Goal: Information Seeking & Learning: Learn about a topic

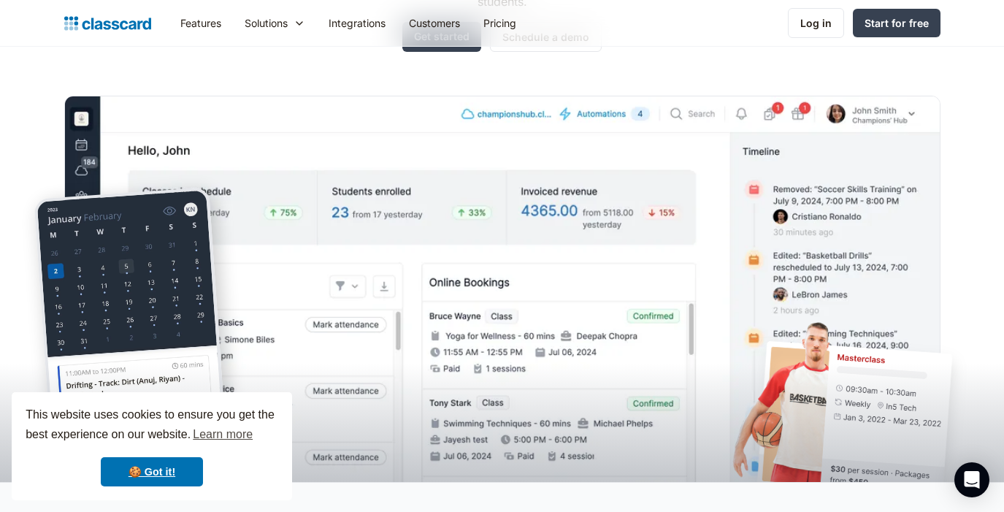
scroll to position [310, 0]
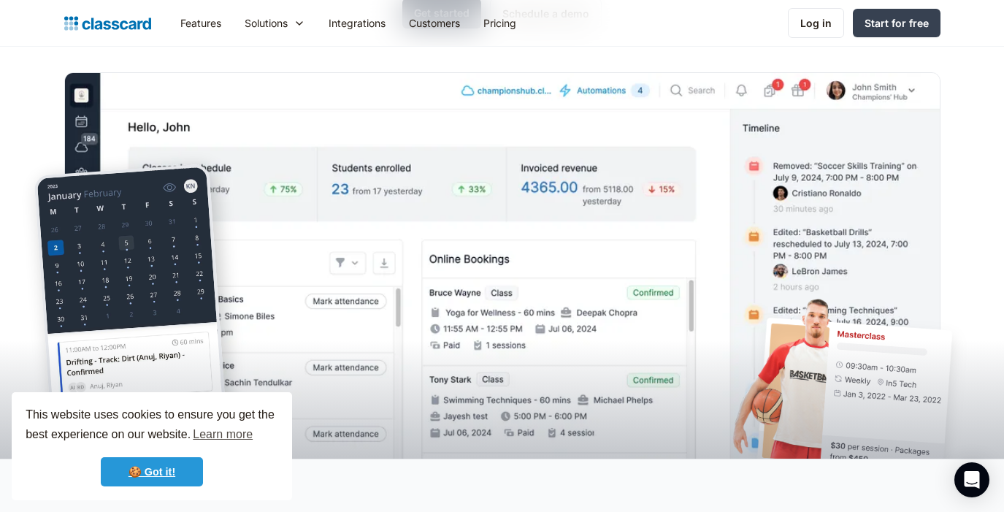
click at [166, 462] on link "🍪 Got it!" at bounding box center [152, 471] width 102 height 29
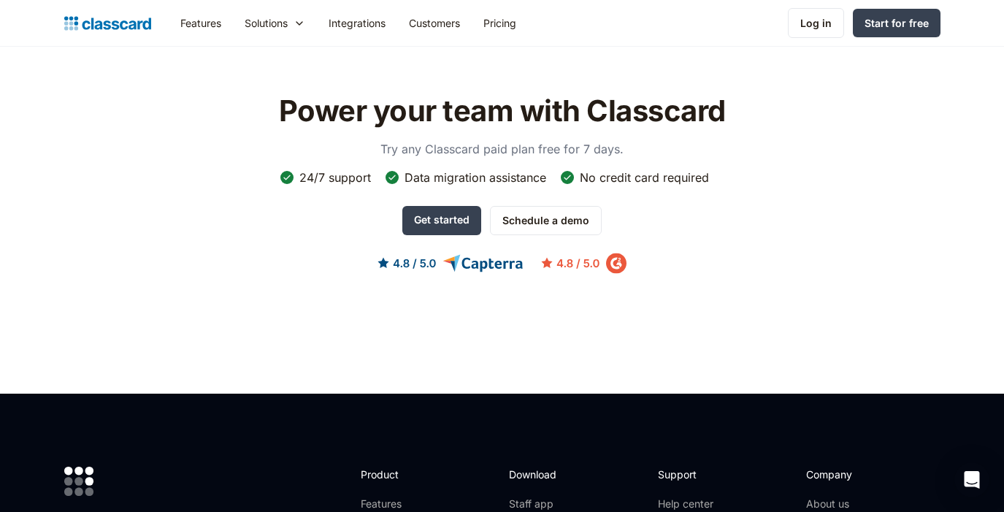
scroll to position [4471, 0]
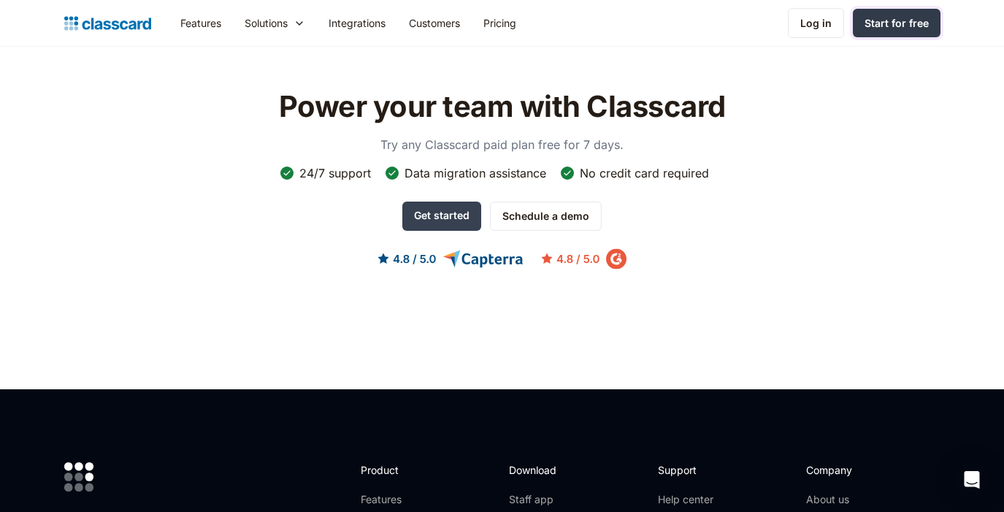
click at [887, 28] on div "Start for free" at bounding box center [896, 22] width 64 height 15
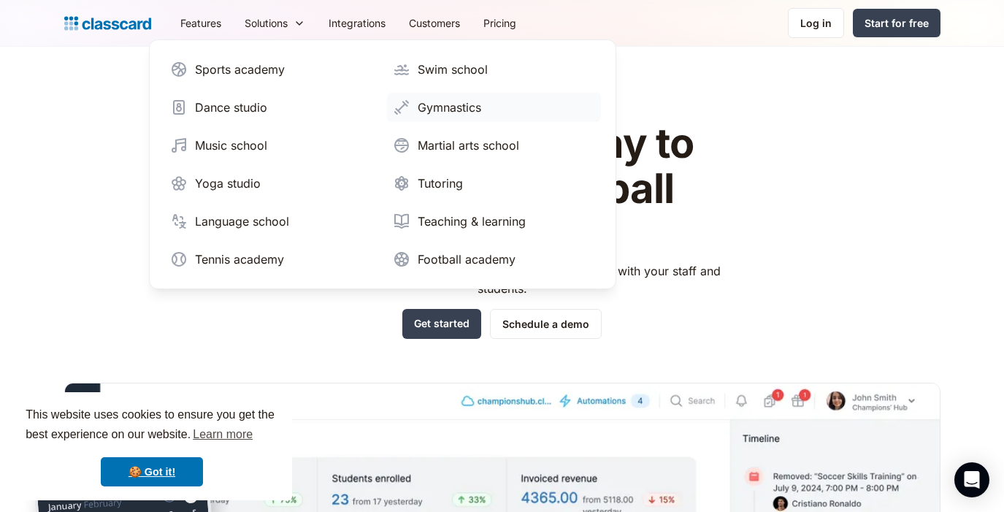
click at [446, 108] on div "Gymnastics" at bounding box center [450, 108] width 64 height 18
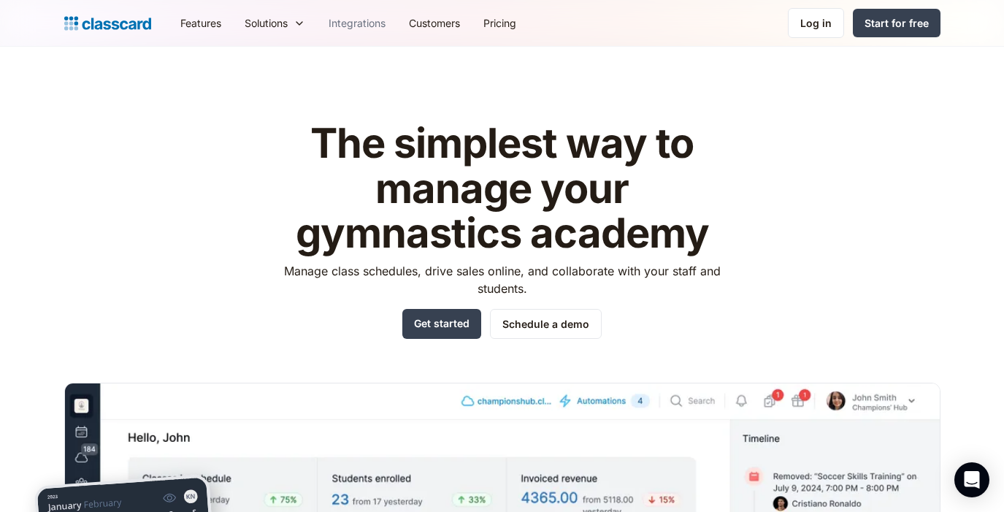
click at [367, 28] on link "Integrations" at bounding box center [357, 23] width 80 height 33
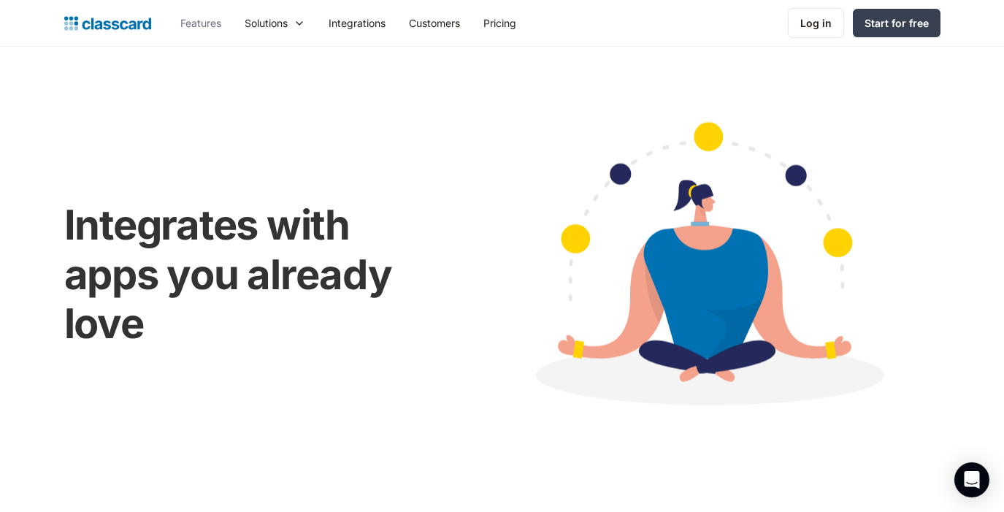
click at [204, 20] on link "Features" at bounding box center [201, 23] width 64 height 33
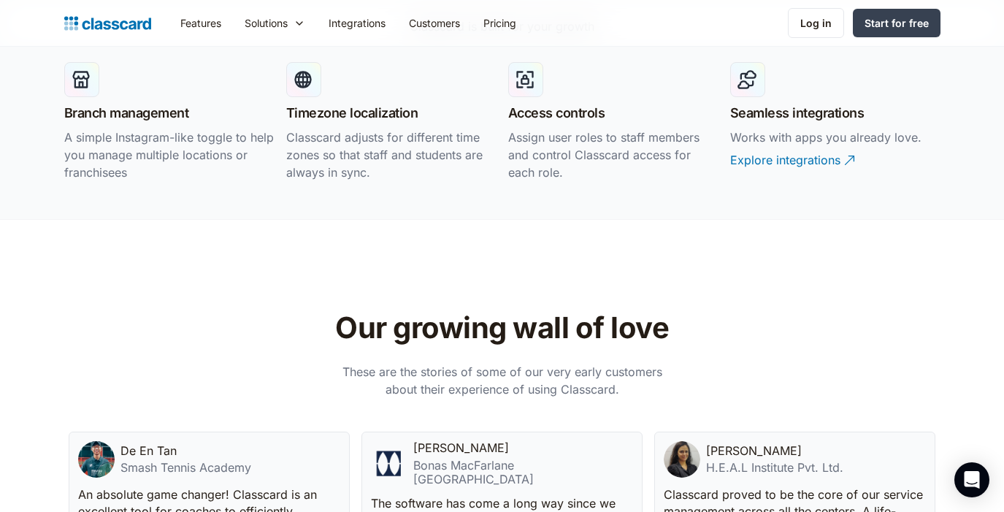
scroll to position [2923, 0]
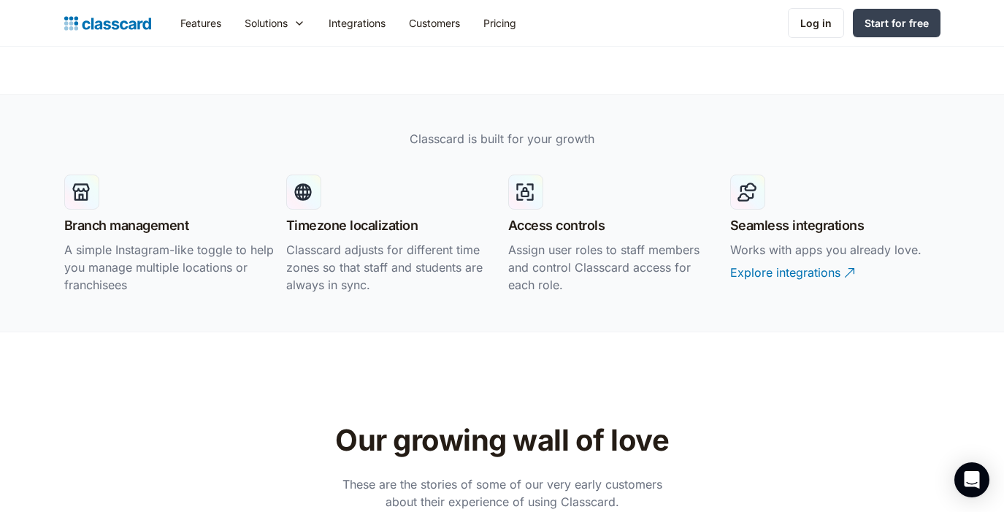
click at [137, 227] on h3 "Branch management" at bounding box center [126, 225] width 125 height 20
click at [82, 190] on img at bounding box center [81, 192] width 20 height 20
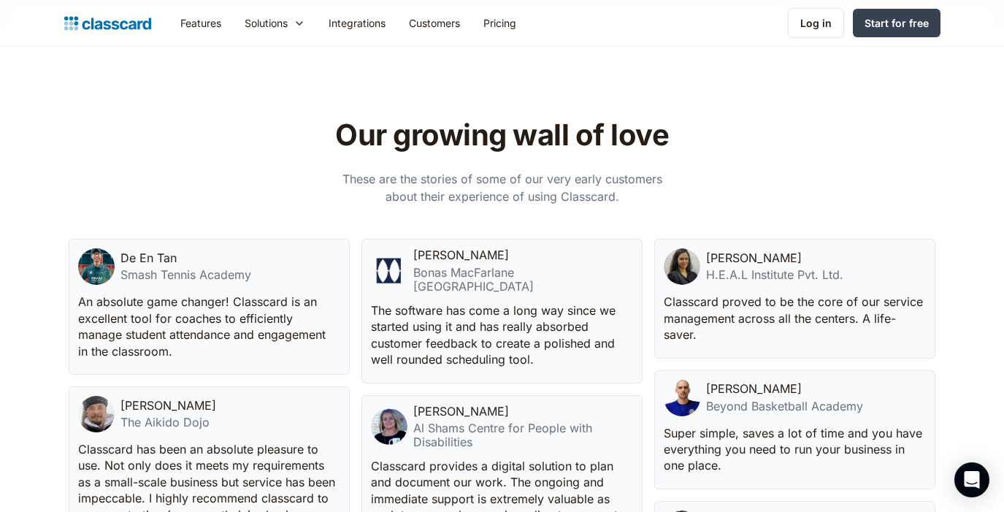
scroll to position [3221, 0]
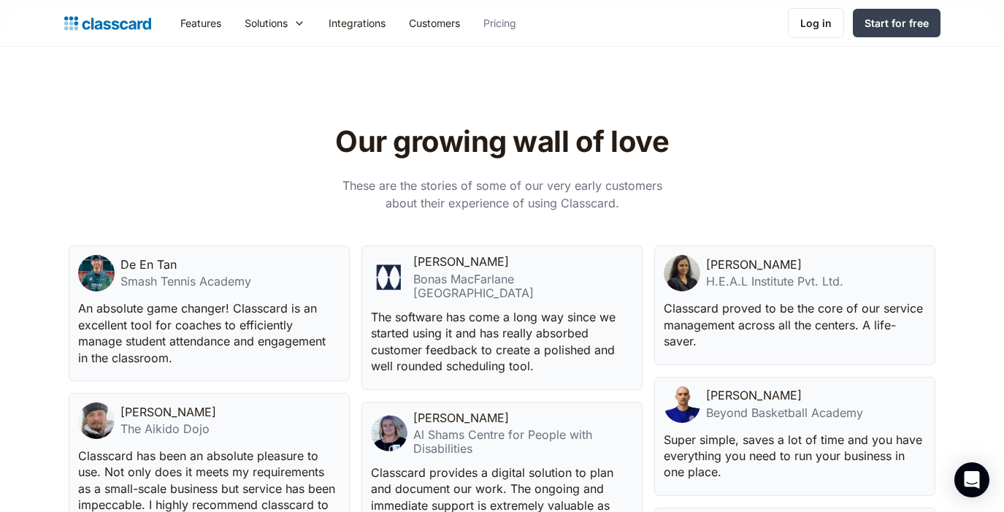
click at [504, 18] on link "Pricing" at bounding box center [500, 23] width 56 height 33
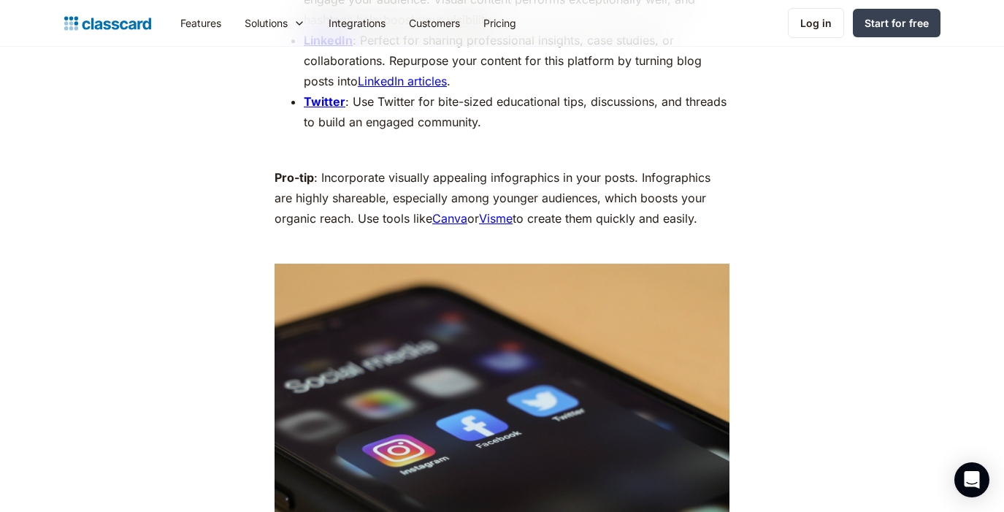
scroll to position [2441, 0]
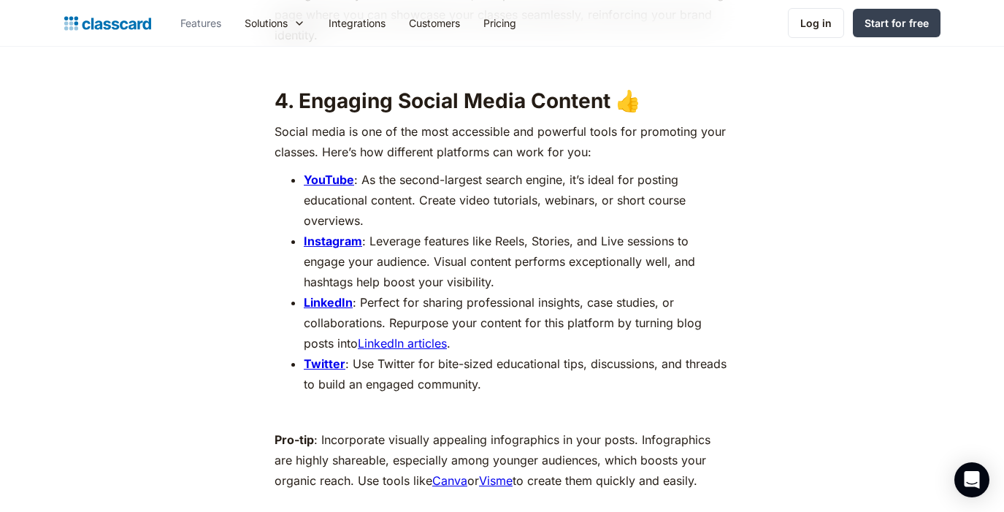
click at [186, 19] on link "Features" at bounding box center [201, 23] width 64 height 33
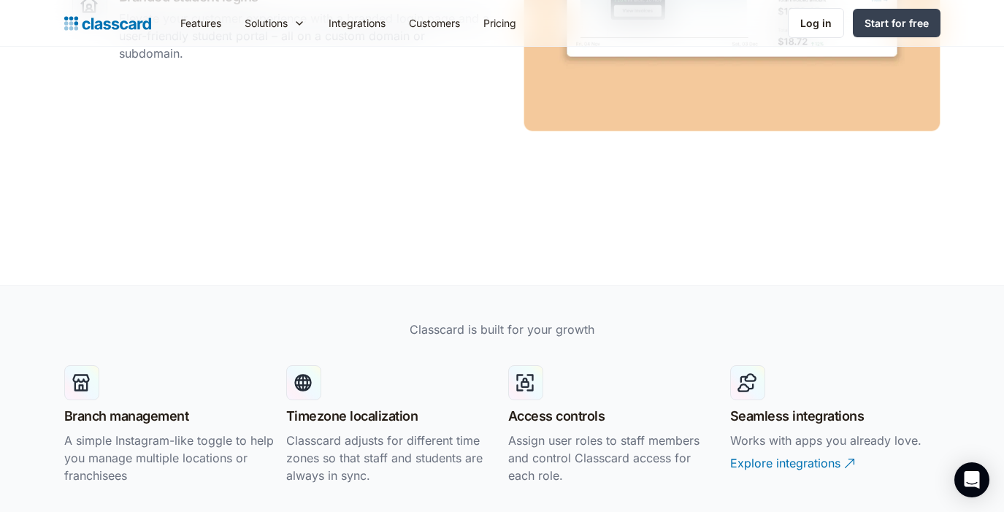
scroll to position [2730, 0]
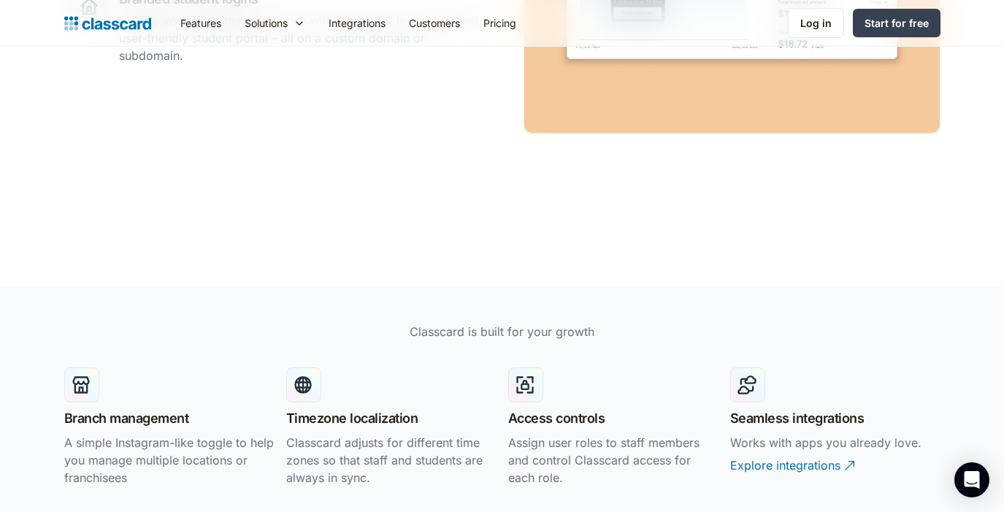
click at [748, 379] on img at bounding box center [747, 385] width 20 height 20
click at [772, 453] on div "Explore integrations" at bounding box center [785, 459] width 110 height 28
